Goal: Book appointment/travel/reservation

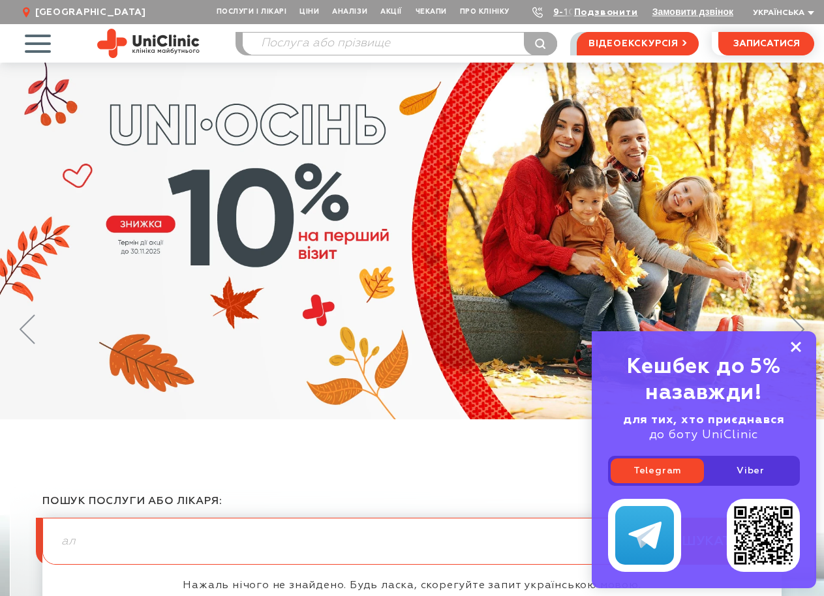
click at [795, 347] on rect at bounding box center [796, 347] width 10 height 10
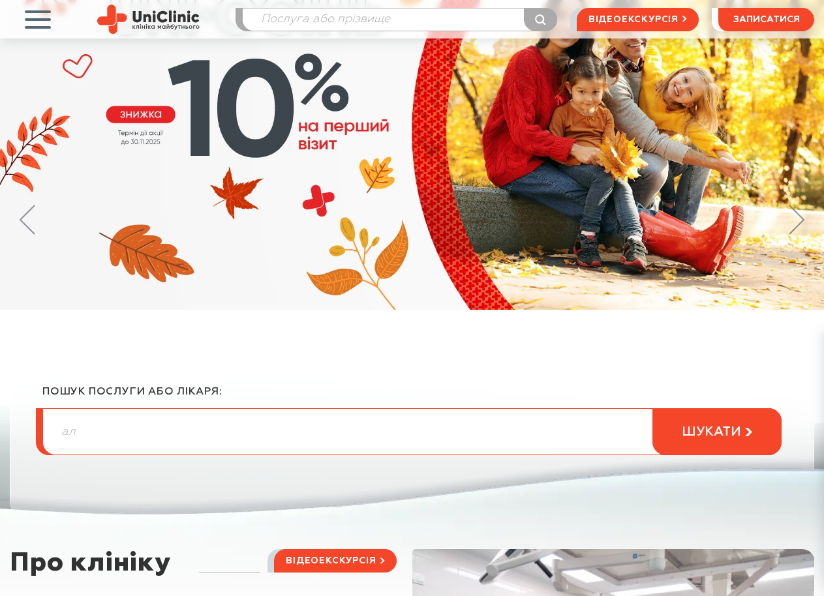
scroll to position [65, 0]
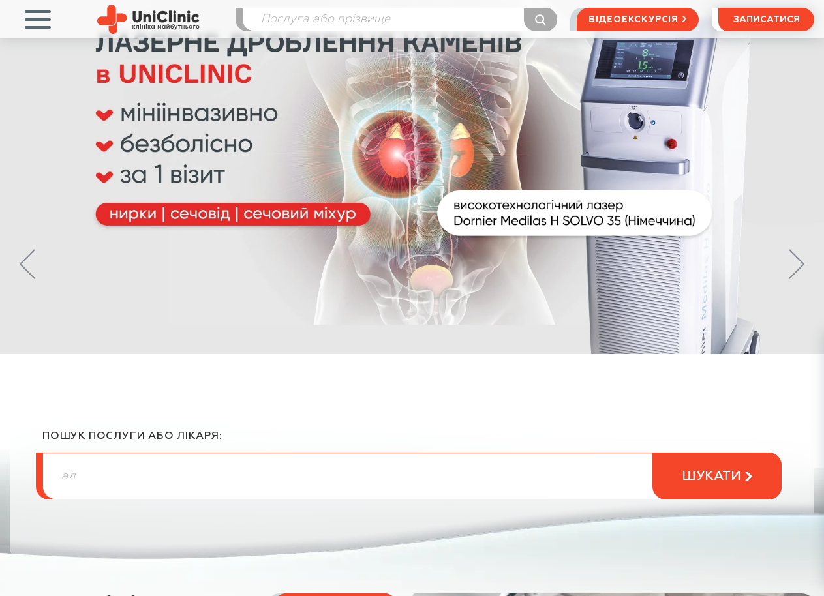
click at [140, 482] on input "ал" at bounding box center [412, 476] width 738 height 46
type input "[PERSON_NAME]"
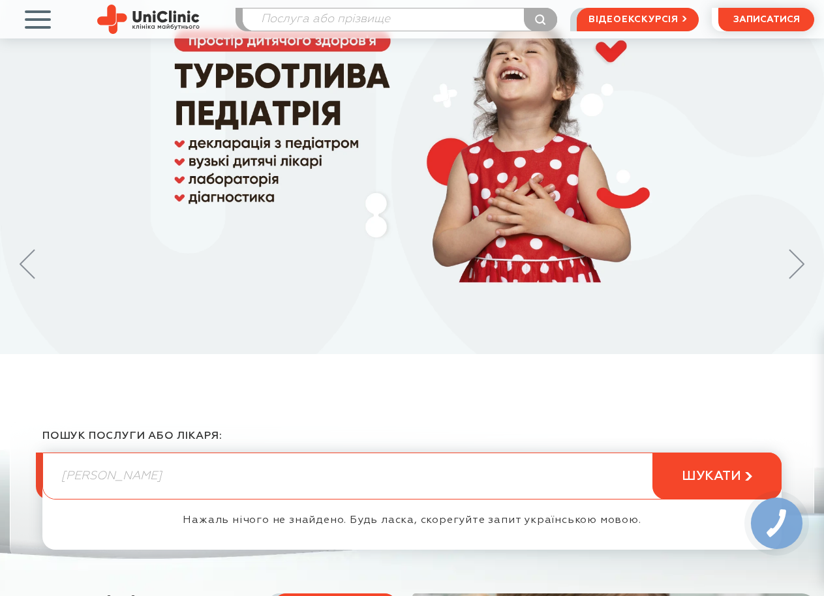
click at [74, 477] on input "[PERSON_NAME]" at bounding box center [412, 476] width 738 height 46
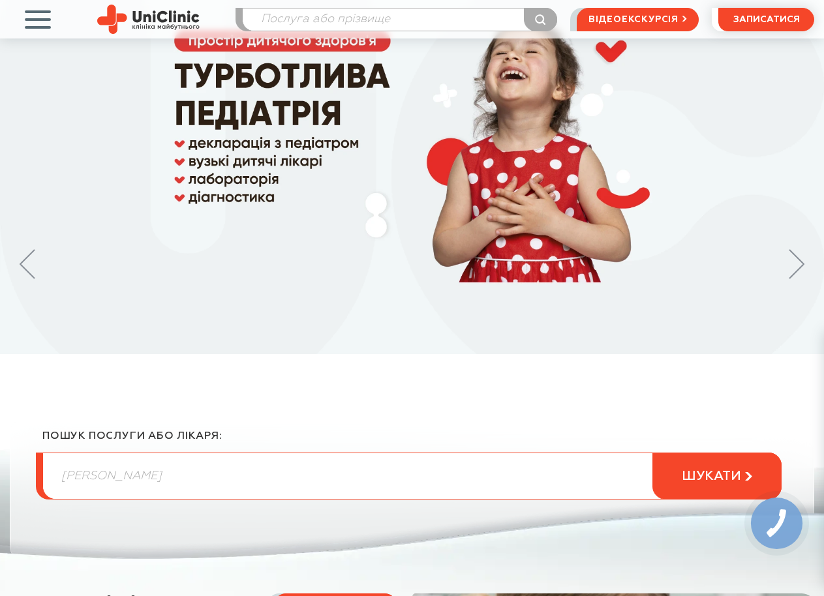
type input "[PERSON_NAME]"
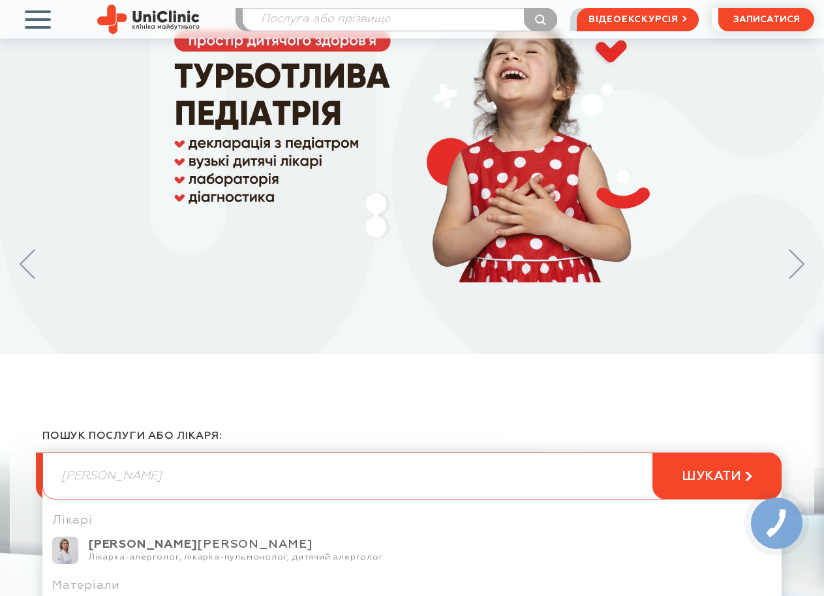
scroll to position [261, 0]
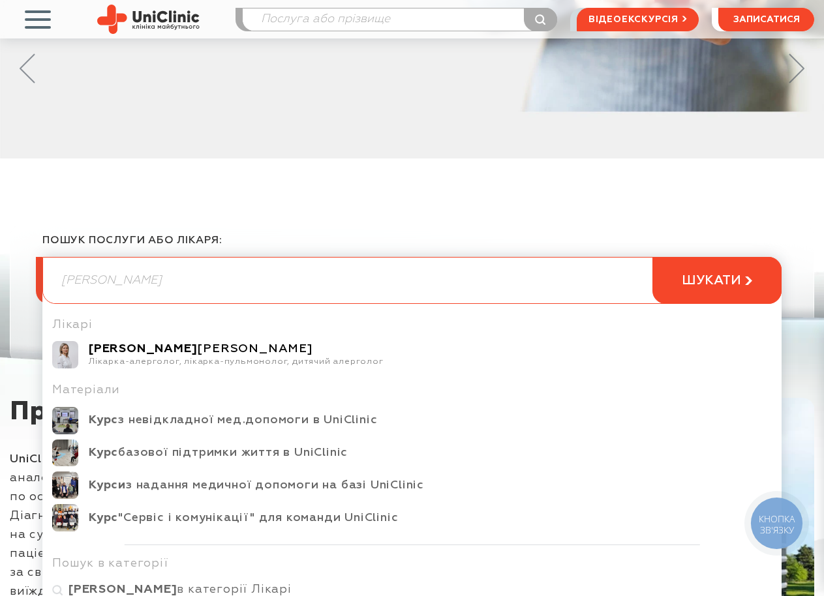
click at [144, 349] on b "[PERSON_NAME]" at bounding box center [143, 349] width 108 height 12
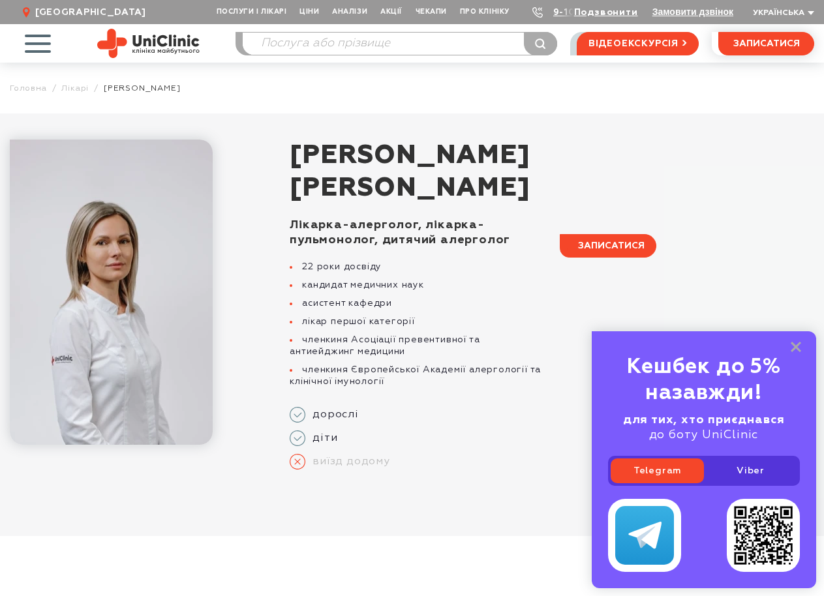
click at [616, 247] on span "записатися" at bounding box center [611, 245] width 67 height 9
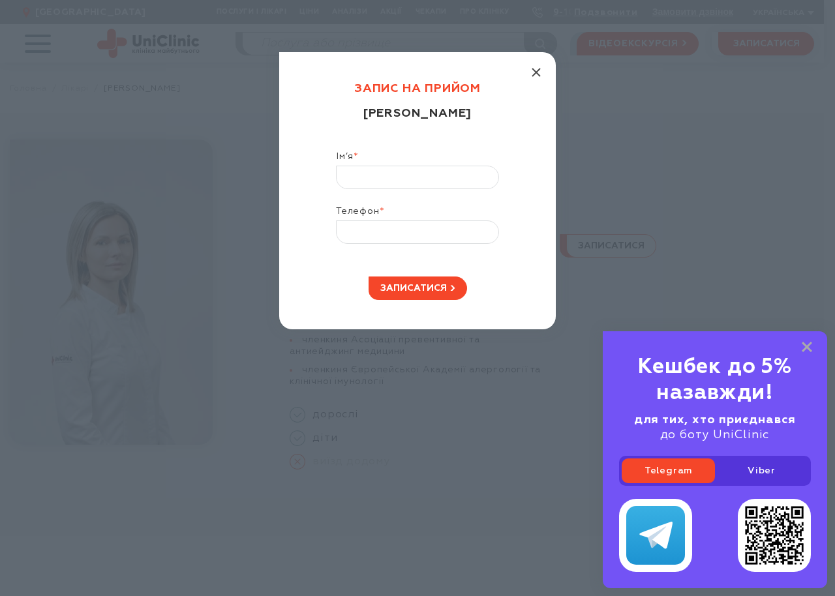
click at [537, 70] on icon "button" at bounding box center [536, 72] width 9 height 9
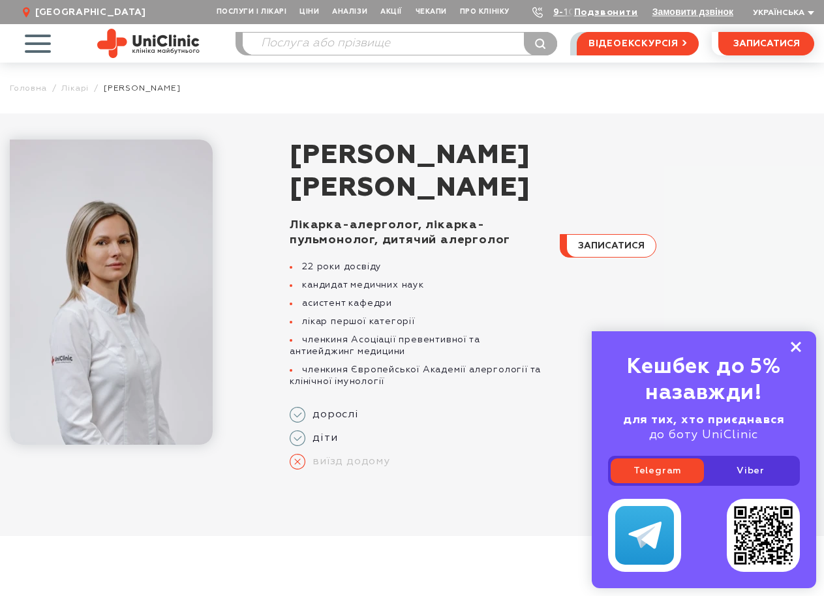
click at [796, 343] on icon at bounding box center [796, 347] width 10 height 11
